Goal: Transaction & Acquisition: Purchase product/service

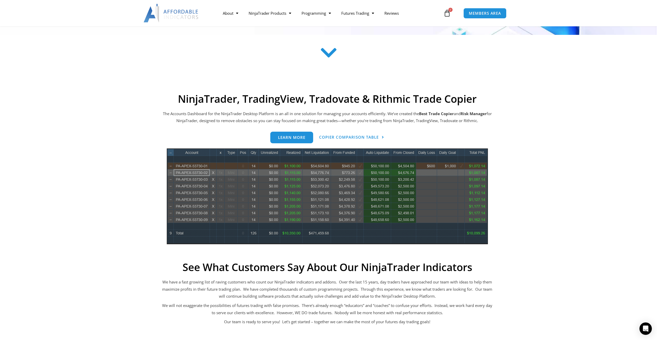
scroll to position [155, 0]
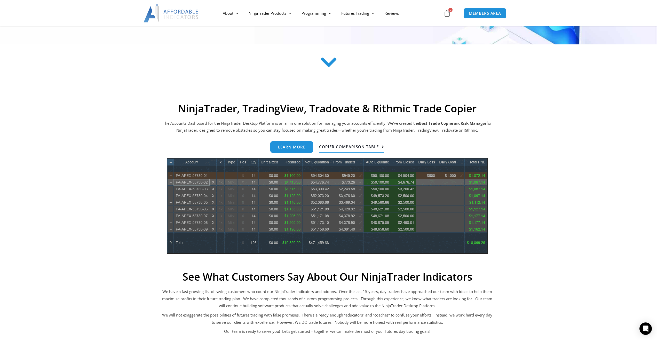
click at [337, 146] on span "Copier Comparison Table" at bounding box center [349, 147] width 60 height 4
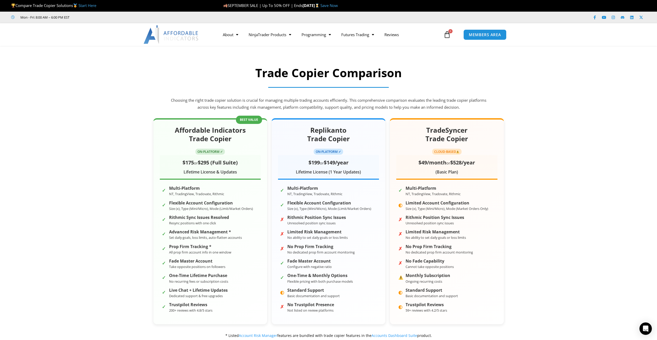
click at [559, 130] on section "Affordable Indicators Trade Copier ON-PLATFORM ✓ $175 or $295 (Full Suite) Life…" at bounding box center [328, 229] width 657 height 236
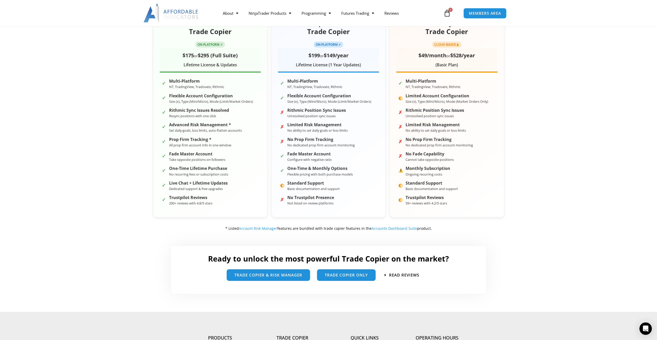
scroll to position [103, 0]
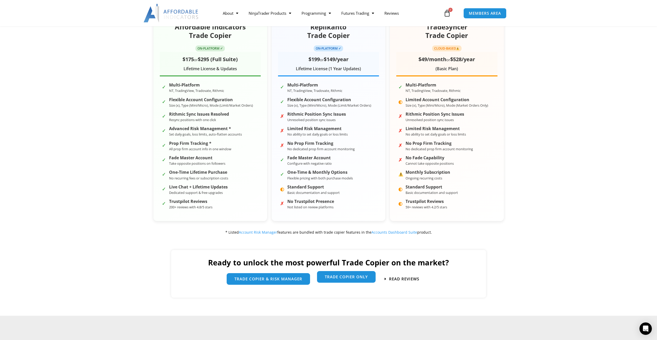
click at [343, 279] on span "Trade Copier Only" at bounding box center [346, 277] width 43 height 4
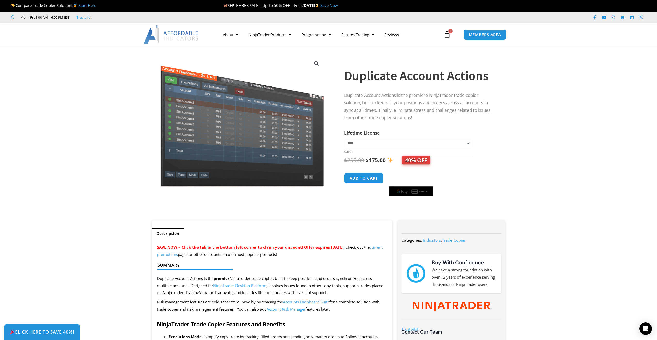
click at [541, 196] on section "**********" at bounding box center [328, 135] width 657 height 169
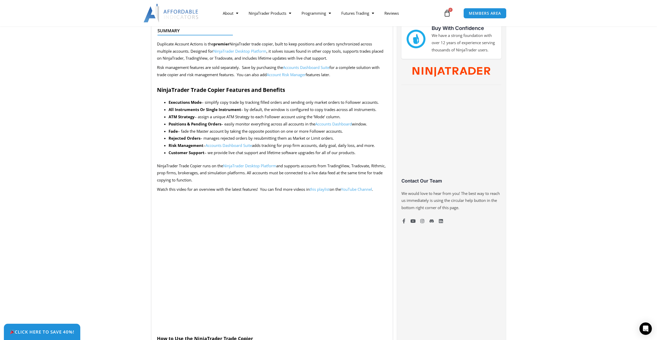
scroll to position [310, 0]
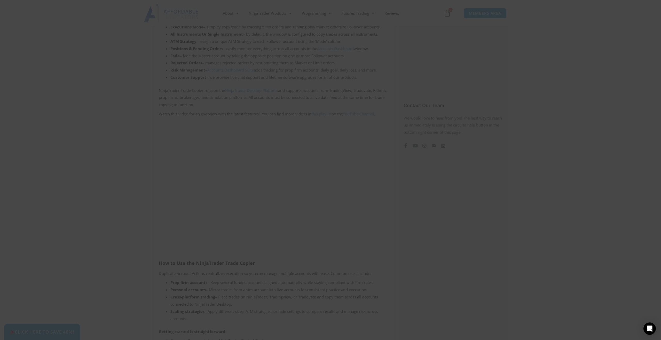
click at [430, 33] on button "Close this module" at bounding box center [429, 35] width 8 height 8
